Goal: Information Seeking & Learning: Learn about a topic

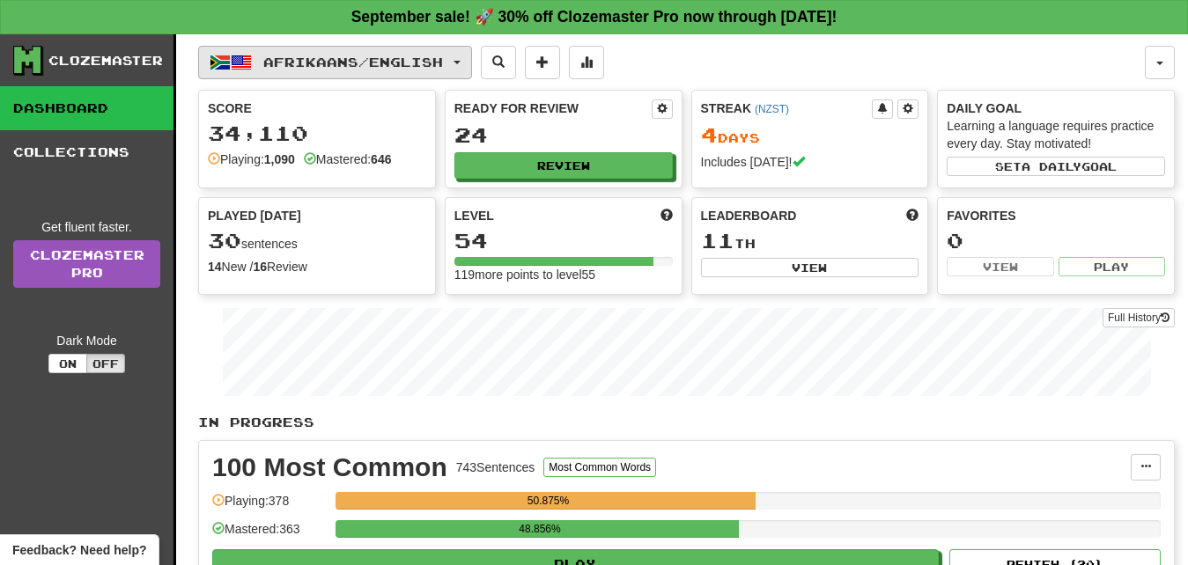
click at [467, 64] on button "Afrikaans / English" at bounding box center [335, 62] width 274 height 33
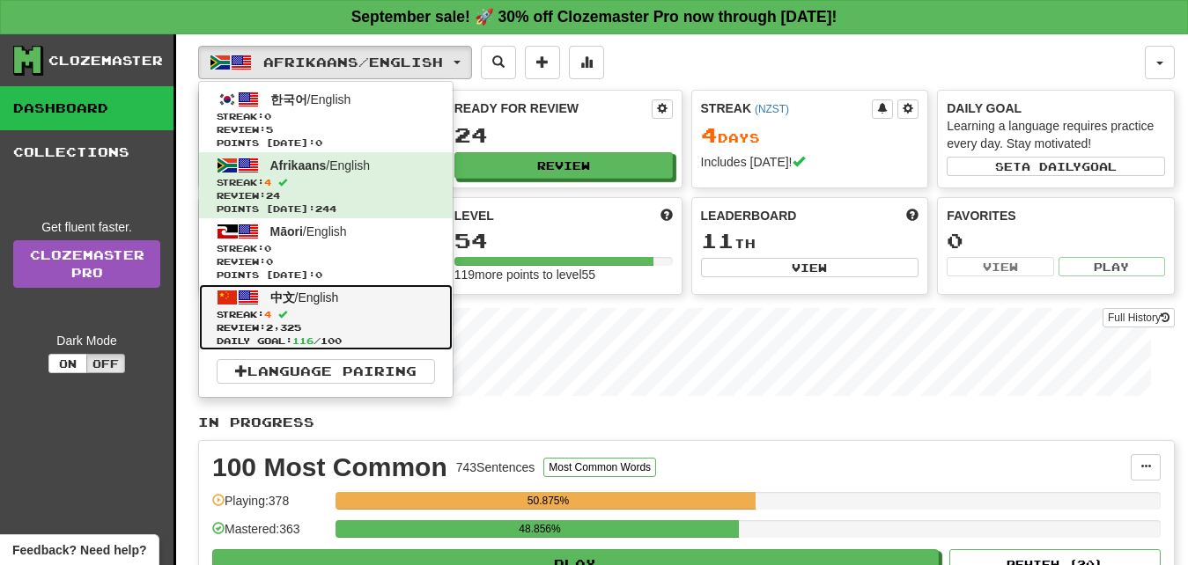
click at [331, 322] on span "Review: 2,325" at bounding box center [326, 327] width 218 height 13
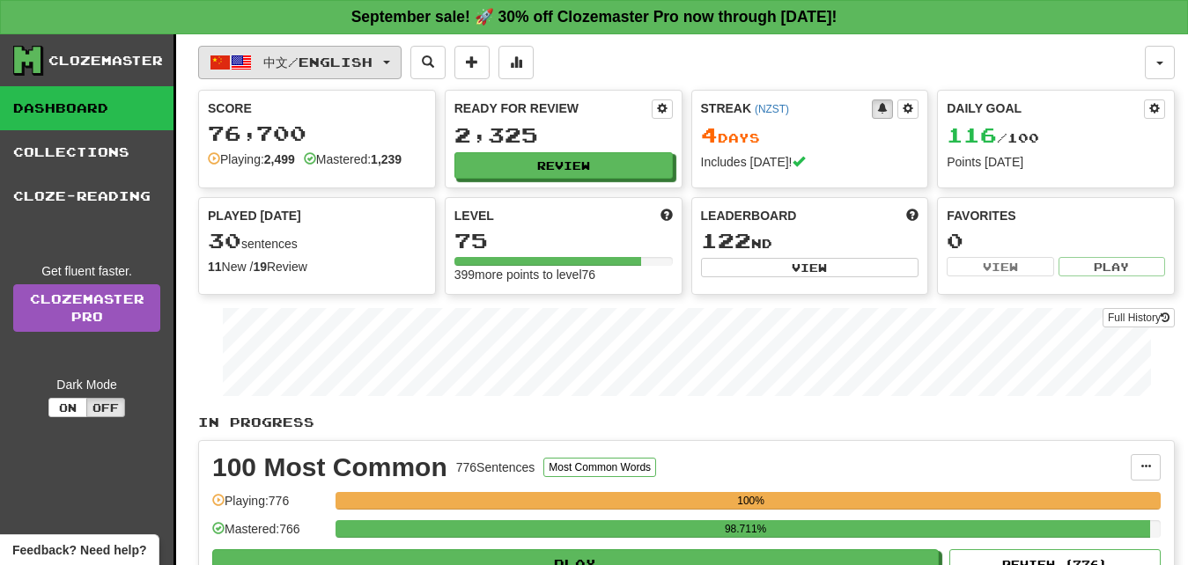
click at [390, 62] on span "button" at bounding box center [386, 63] width 7 height 4
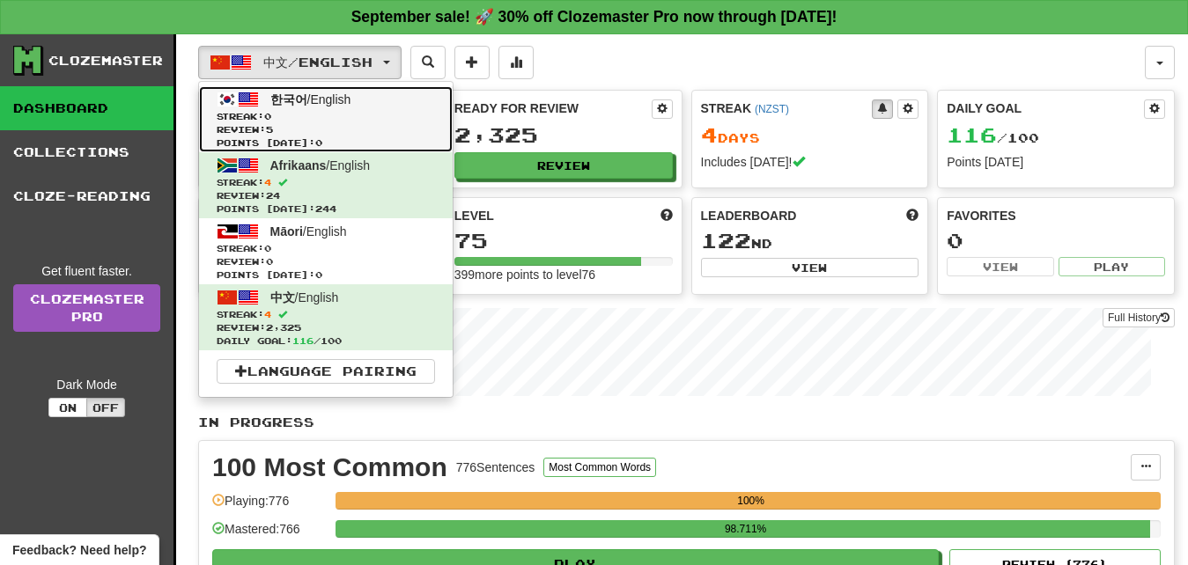
click at [311, 114] on span "Streak: 0" at bounding box center [326, 116] width 218 height 13
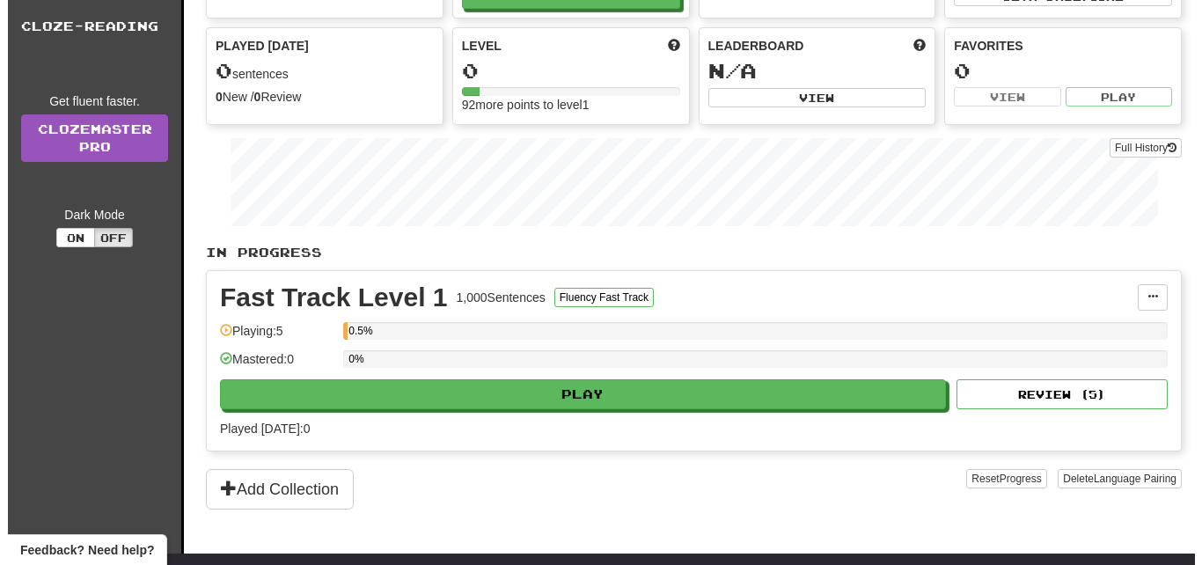
scroll to position [184, 0]
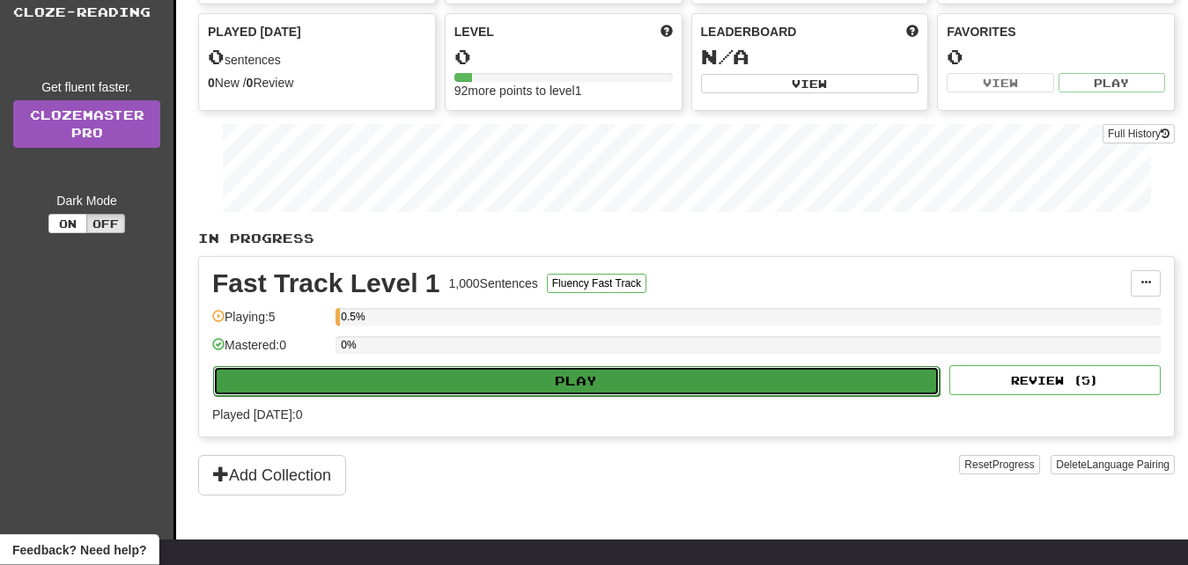
click at [565, 381] on button "Play" at bounding box center [576, 381] width 726 height 30
select select "**"
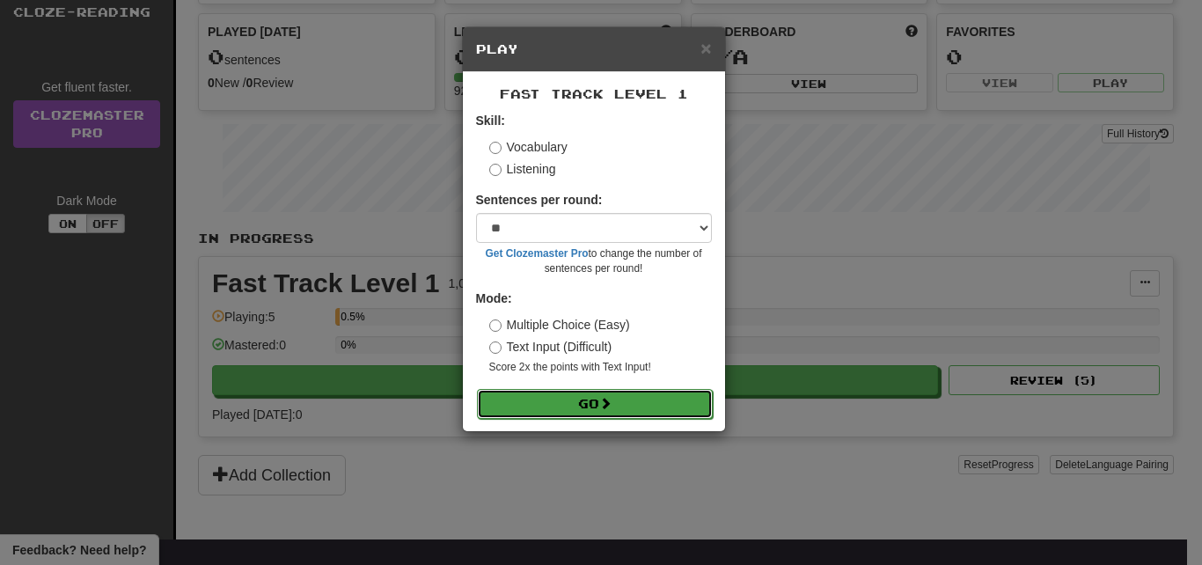
click at [585, 398] on button "Go" at bounding box center [595, 404] width 236 height 30
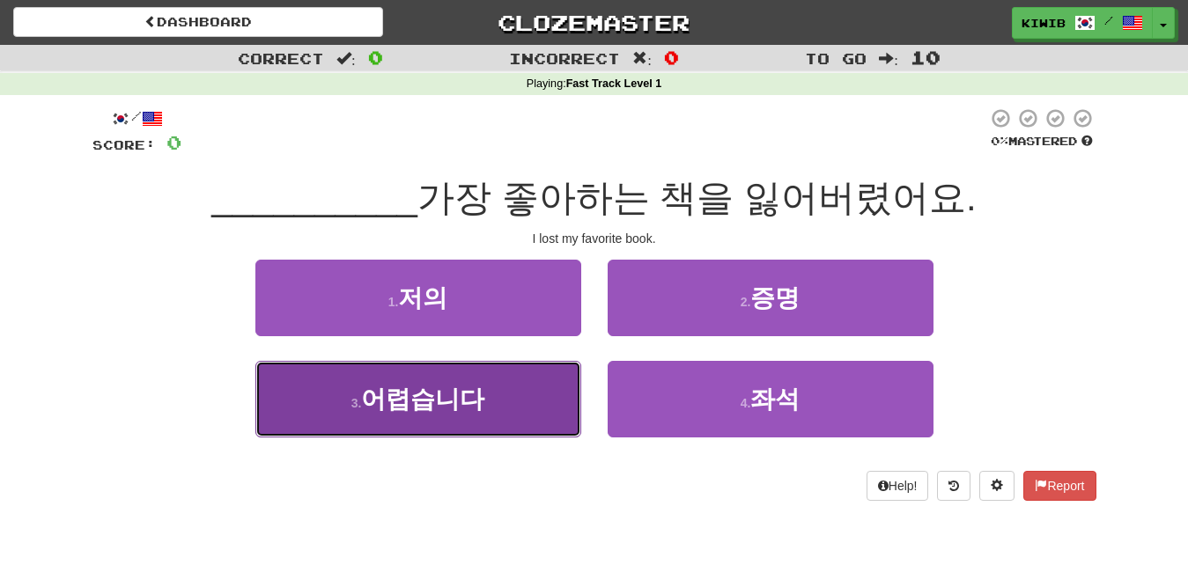
click at [414, 398] on span "어렵습니다" at bounding box center [422, 399] width 123 height 27
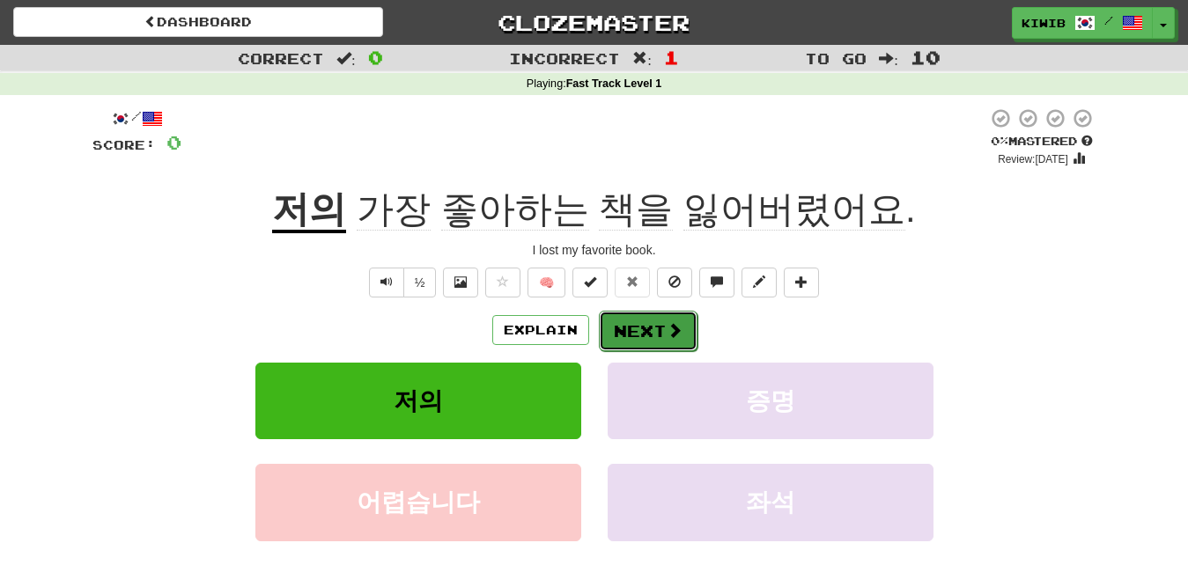
click at [646, 327] on button "Next" at bounding box center [648, 331] width 99 height 40
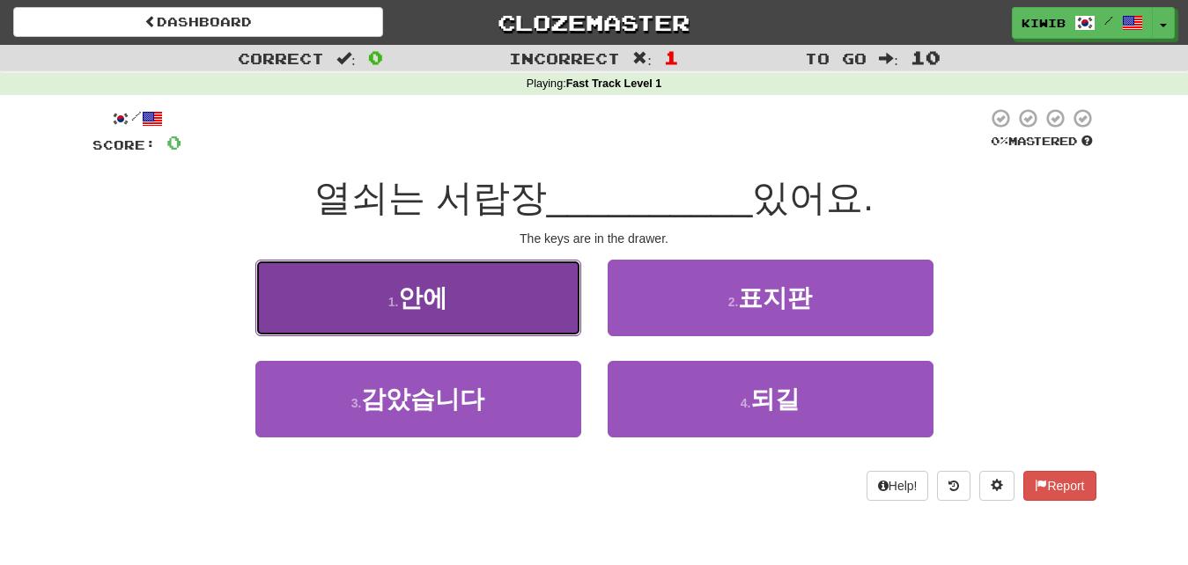
click at [443, 294] on span "안에" at bounding box center [422, 297] width 49 height 27
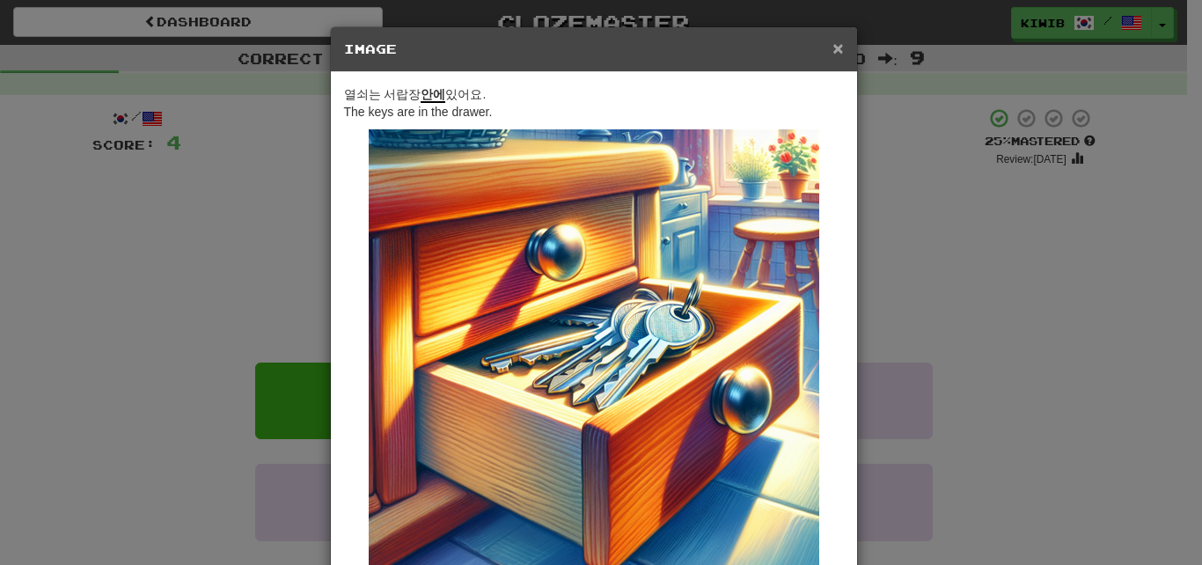
click at [833, 46] on span "×" at bounding box center [838, 48] width 11 height 20
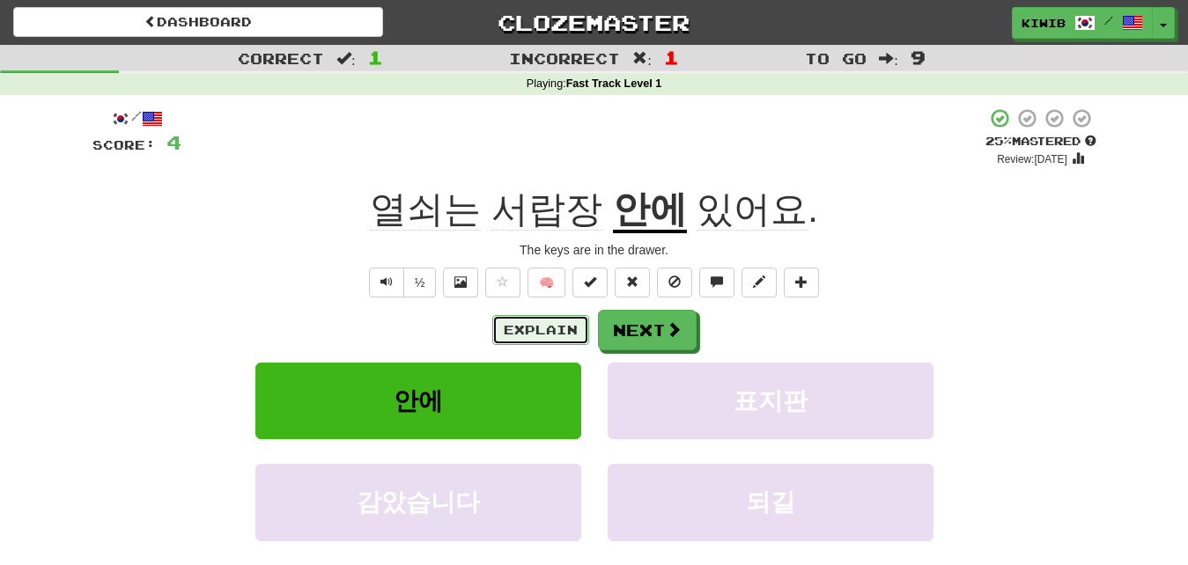
click at [532, 330] on button "Explain" at bounding box center [540, 330] width 97 height 30
